Goal: Task Accomplishment & Management: Use online tool/utility

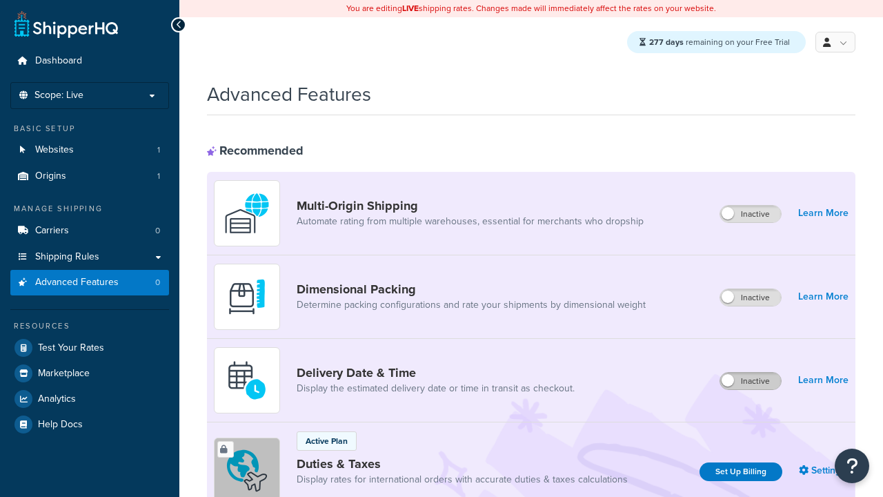
click at [751, 382] on label "Inactive" at bounding box center [750, 381] width 61 height 17
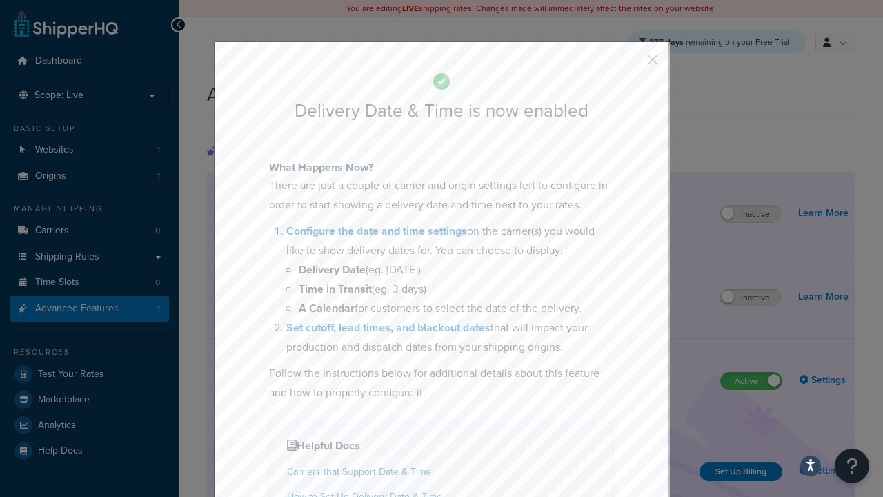
click at [632, 64] on button "button" at bounding box center [632, 64] width 3 height 3
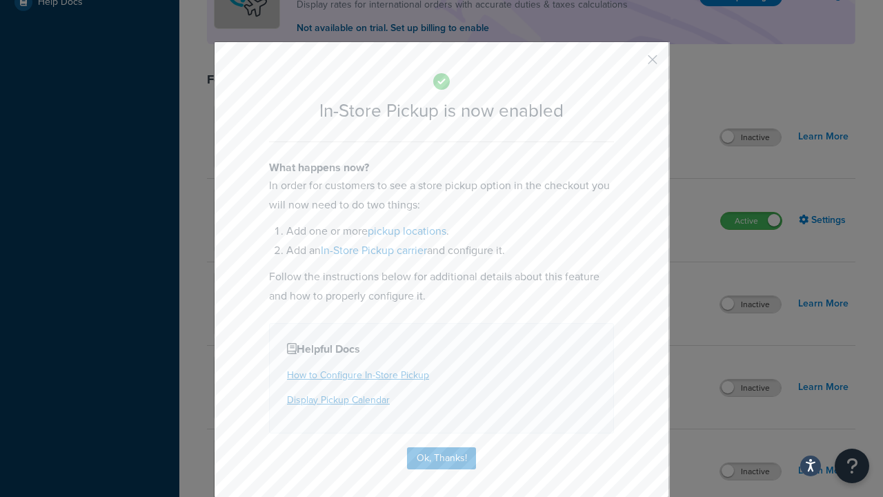
click at [632, 64] on button "button" at bounding box center [632, 64] width 3 height 3
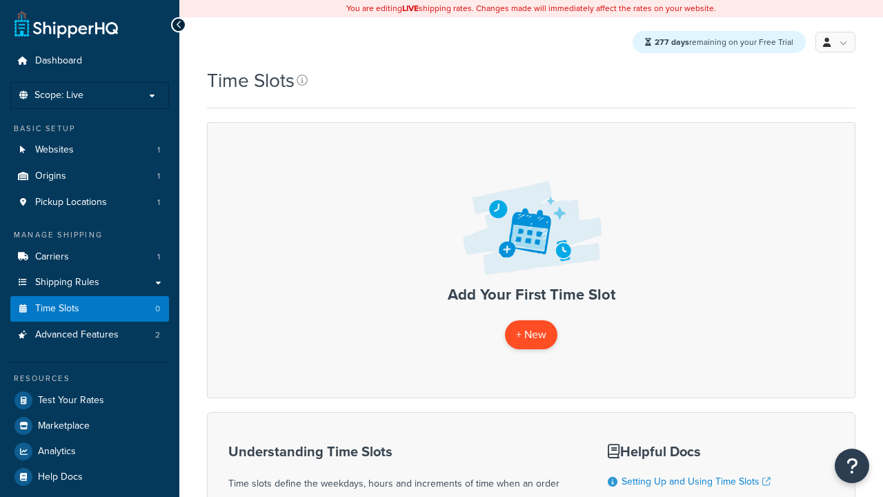
click at [531, 335] on span "+ New" at bounding box center [531, 334] width 30 height 16
